Goal: Transaction & Acquisition: Purchase product/service

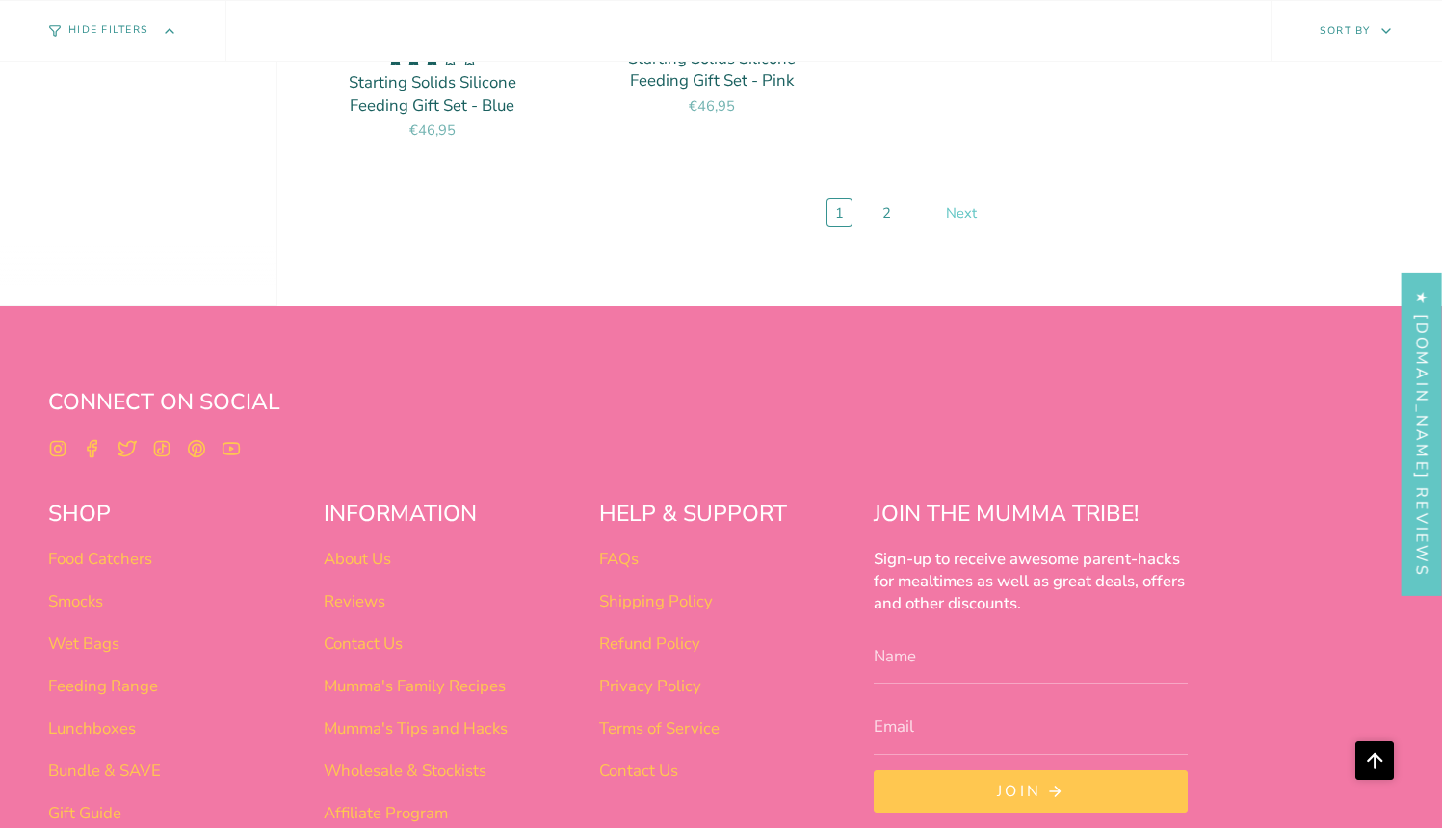
scroll to position [7779, 0]
